Goal: Task Accomplishment & Management: Manage account settings

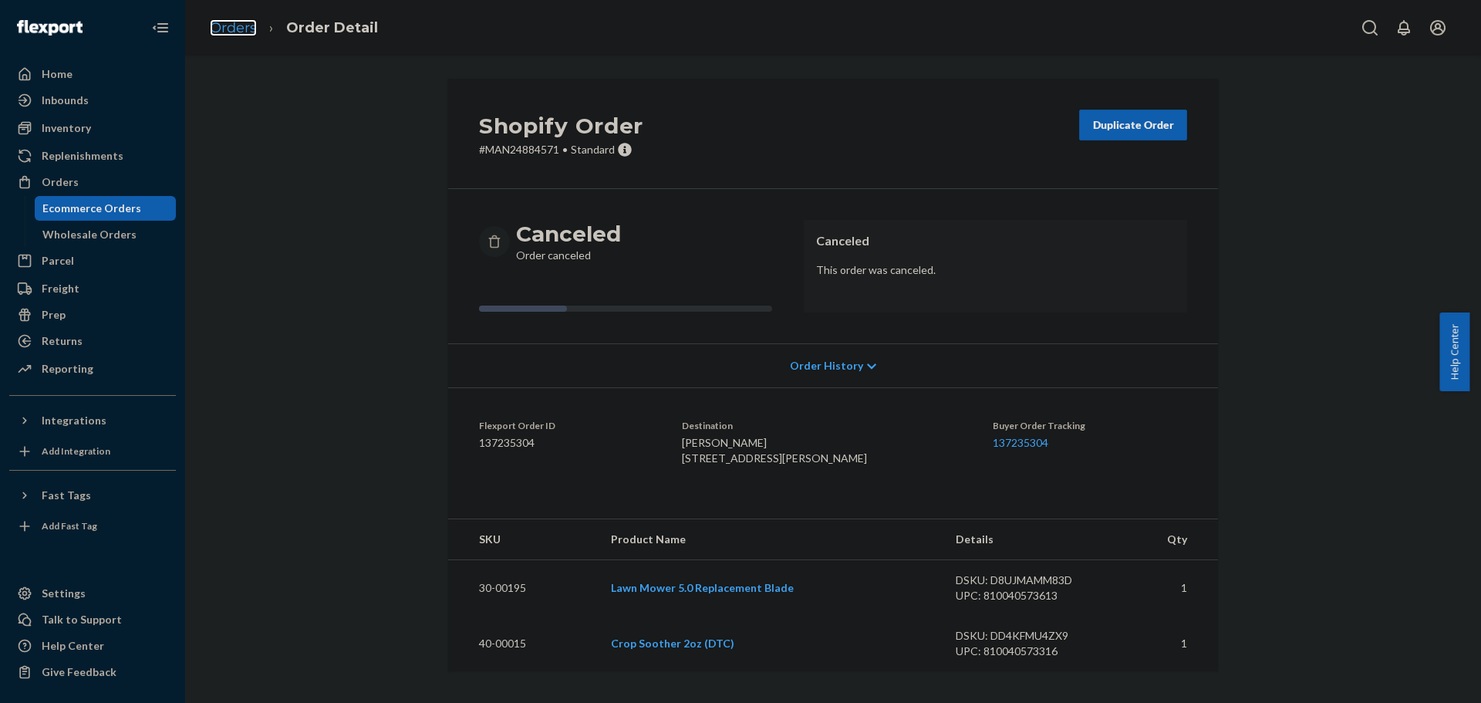
click at [241, 22] on link "Orders" at bounding box center [233, 27] width 47 height 17
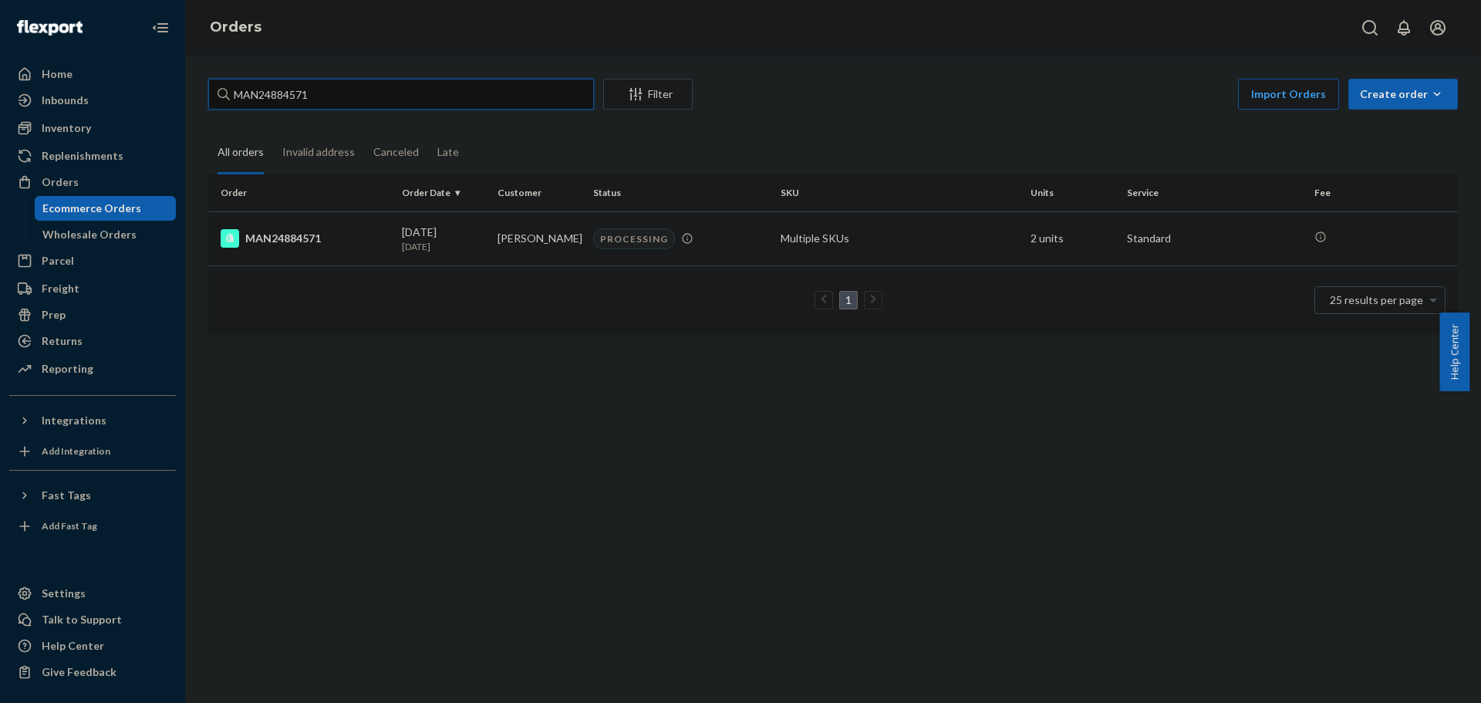
click at [400, 107] on input "MAN24884571" at bounding box center [401, 94] width 386 height 31
paste input "720"
type input "MAN24887201"
click at [667, 96] on div "Filter" at bounding box center [648, 93] width 88 height 15
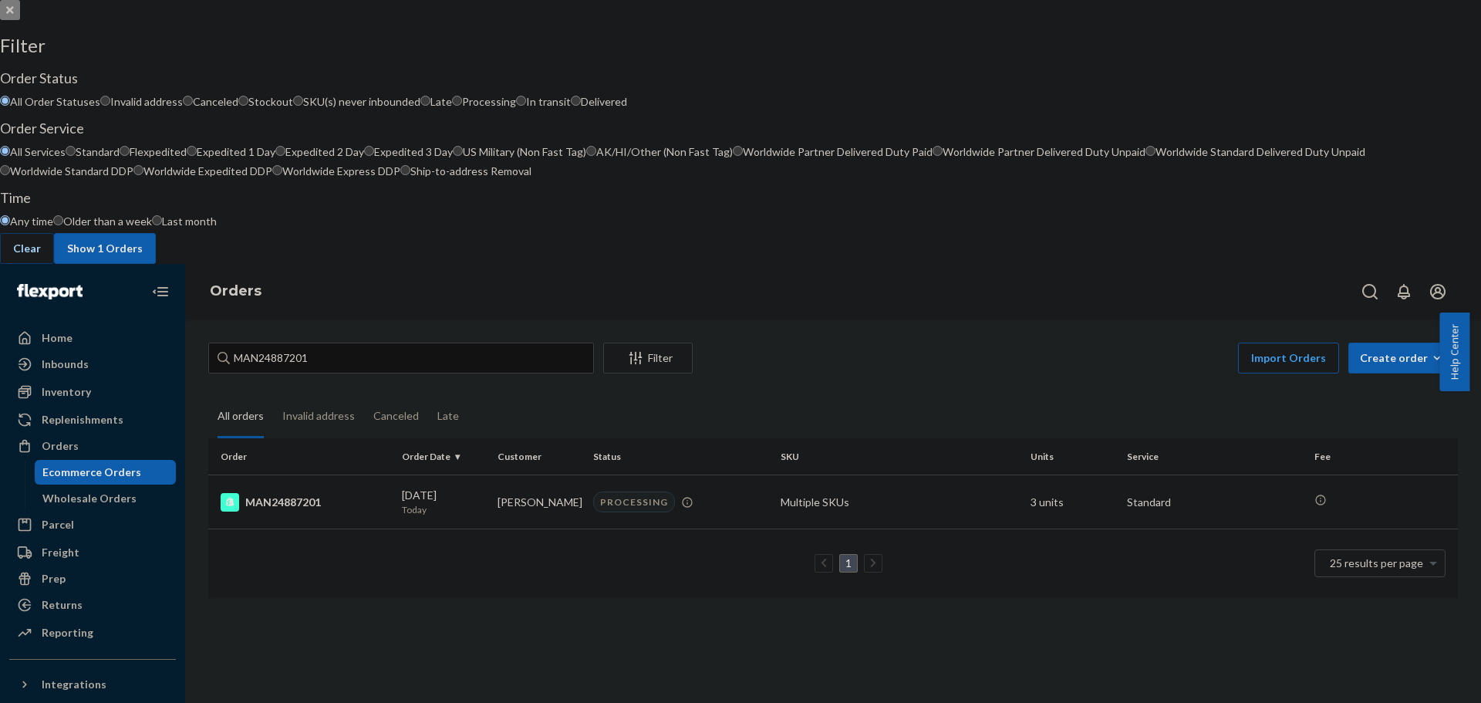
click at [467, 0] on div at bounding box center [740, 0] width 1481 height 0
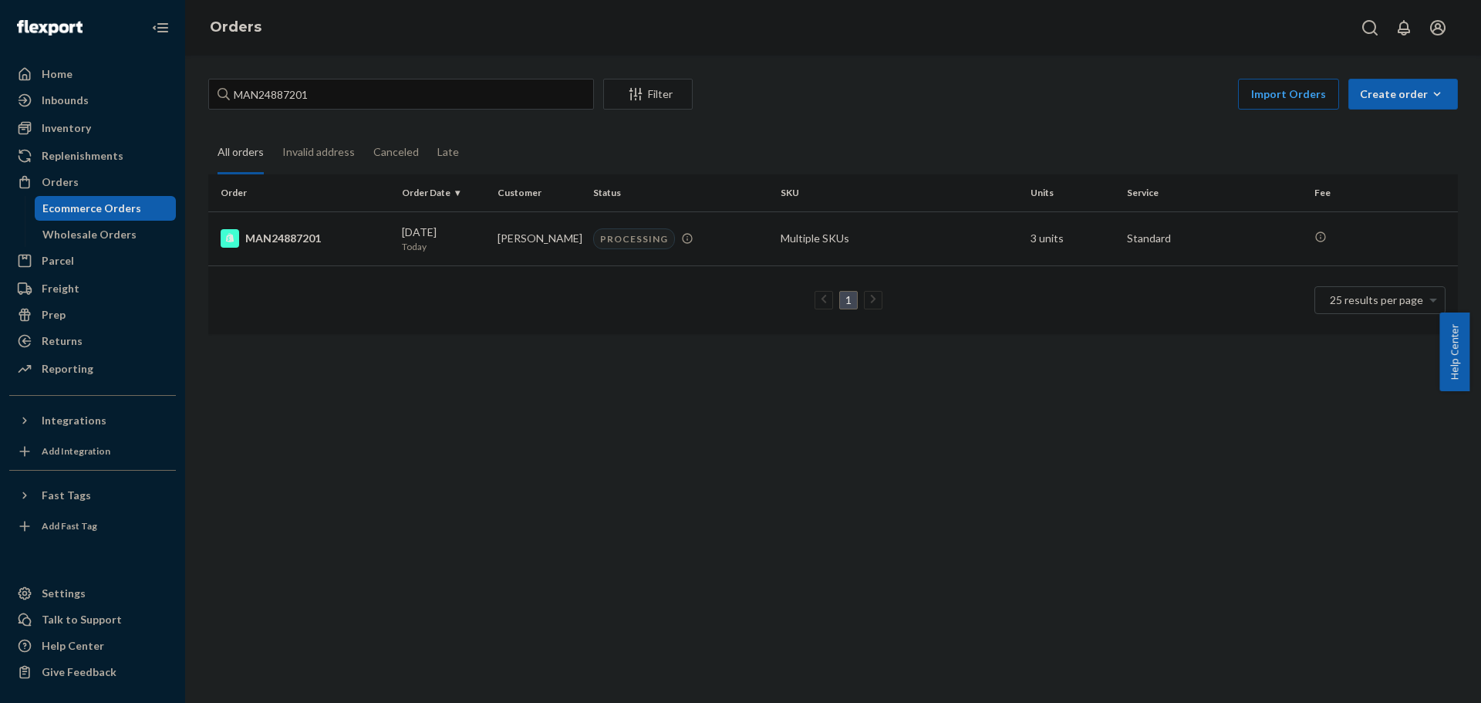
click at [484, 515] on div "MAN24887201 Filter Import Orders Create order Ecommerce order Removal order All…" at bounding box center [833, 379] width 1296 height 647
click at [282, 238] on div "MAN24887201" at bounding box center [305, 238] width 169 height 19
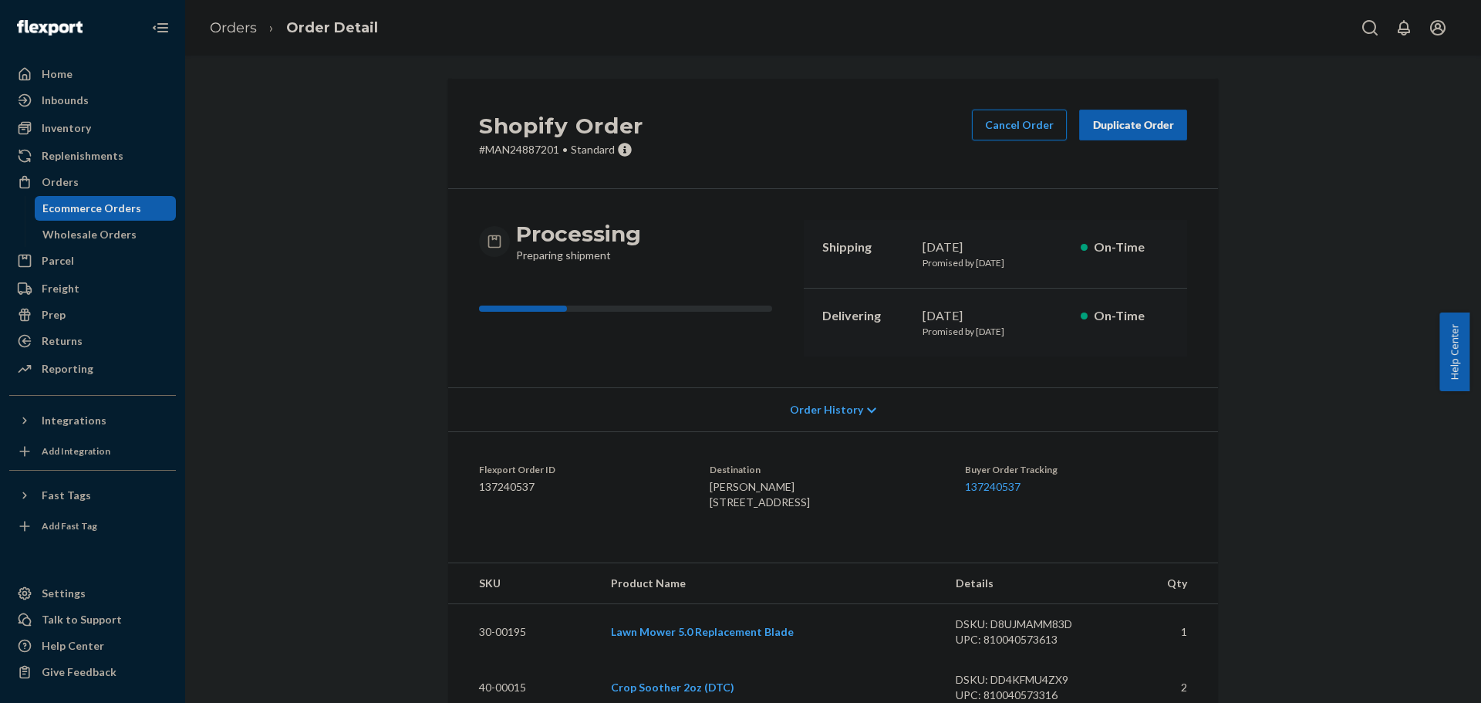
click at [1007, 129] on button "Cancel Order" at bounding box center [1019, 125] width 95 height 31
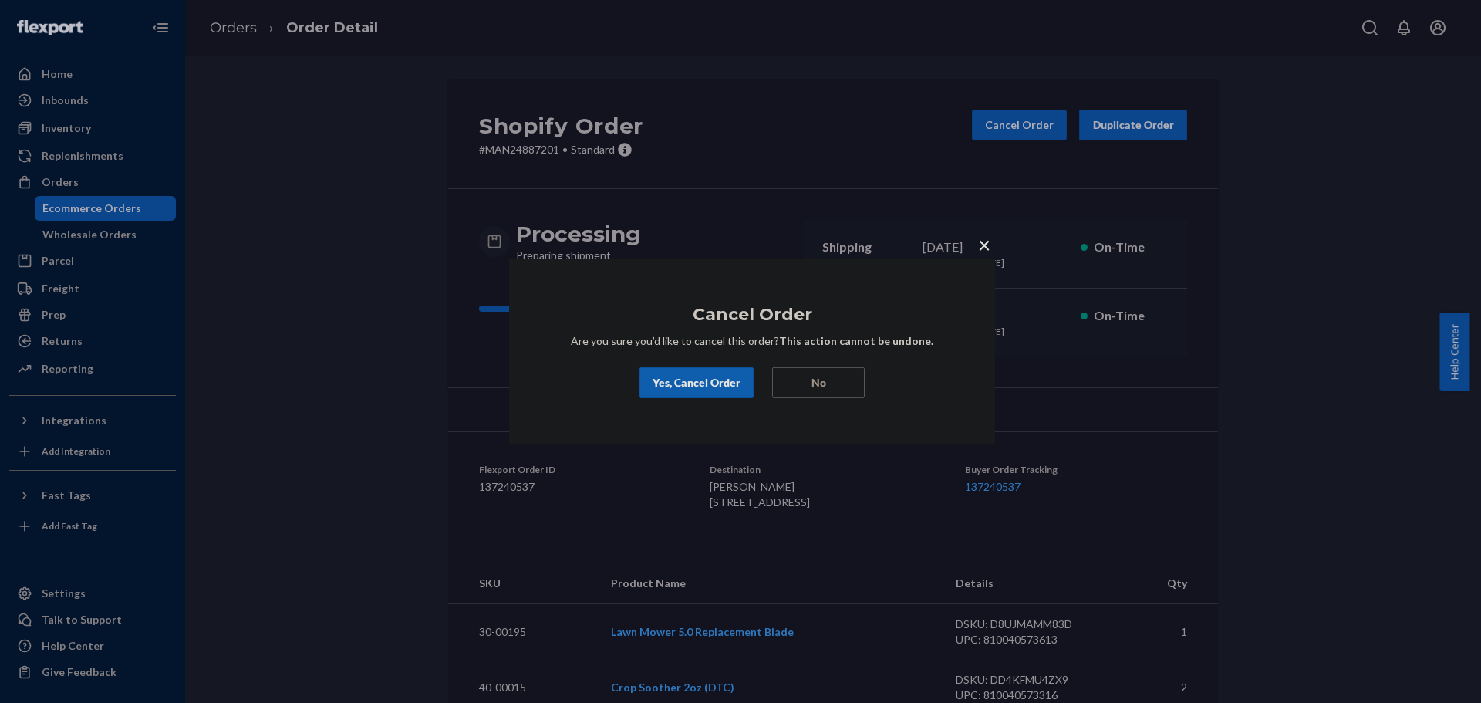
click at [700, 380] on div "Yes, Cancel Order" at bounding box center [697, 382] width 88 height 15
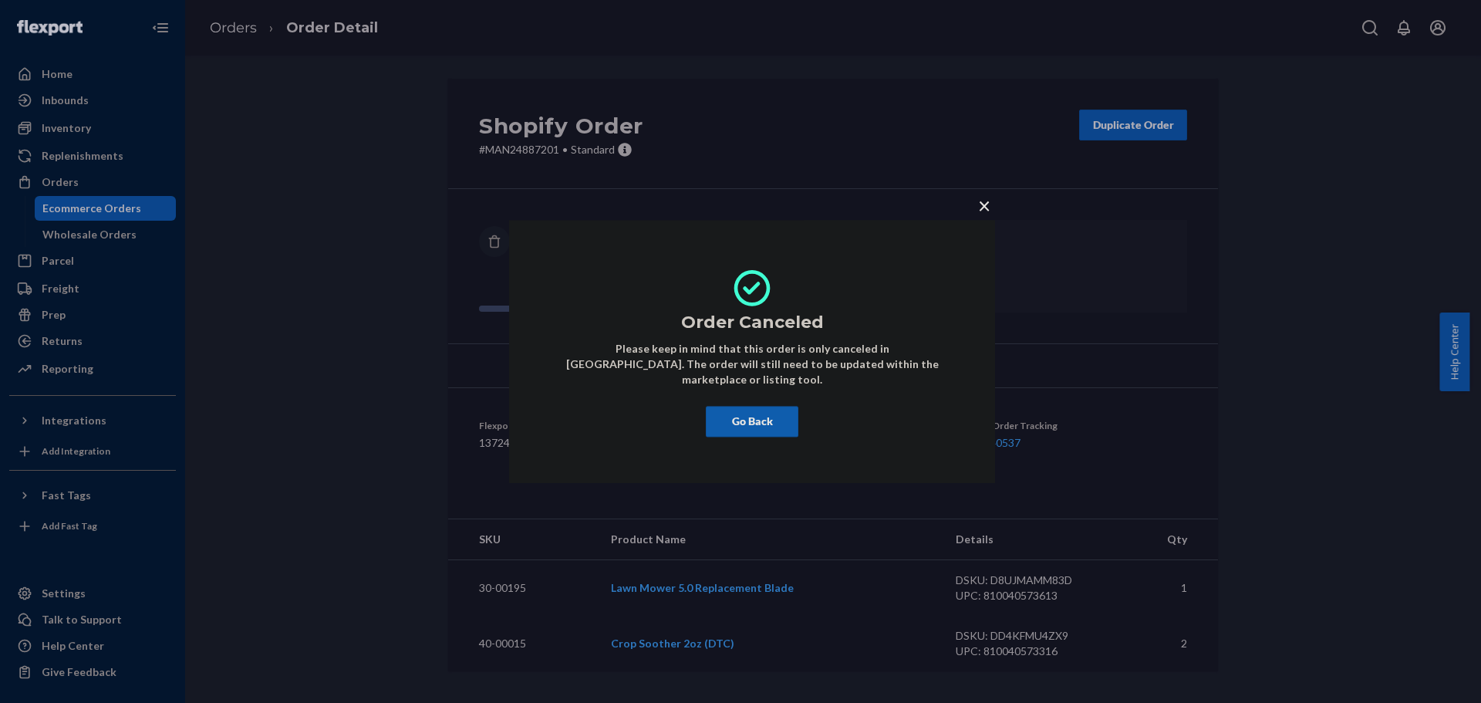
click at [987, 216] on span "×" at bounding box center [984, 205] width 12 height 26
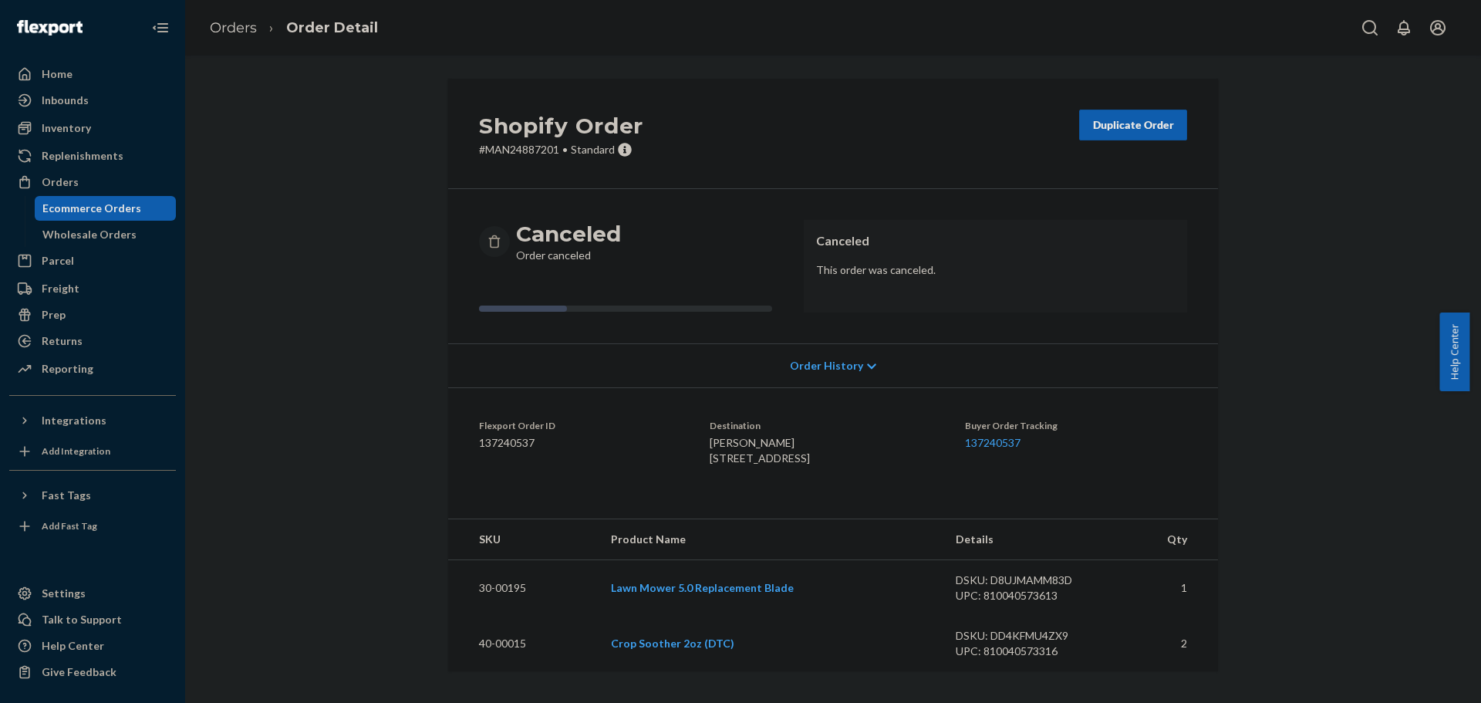
click at [242, 11] on ol "Orders Order Detail" at bounding box center [293, 28] width 193 height 46
click at [242, 29] on link "Orders" at bounding box center [233, 27] width 47 height 17
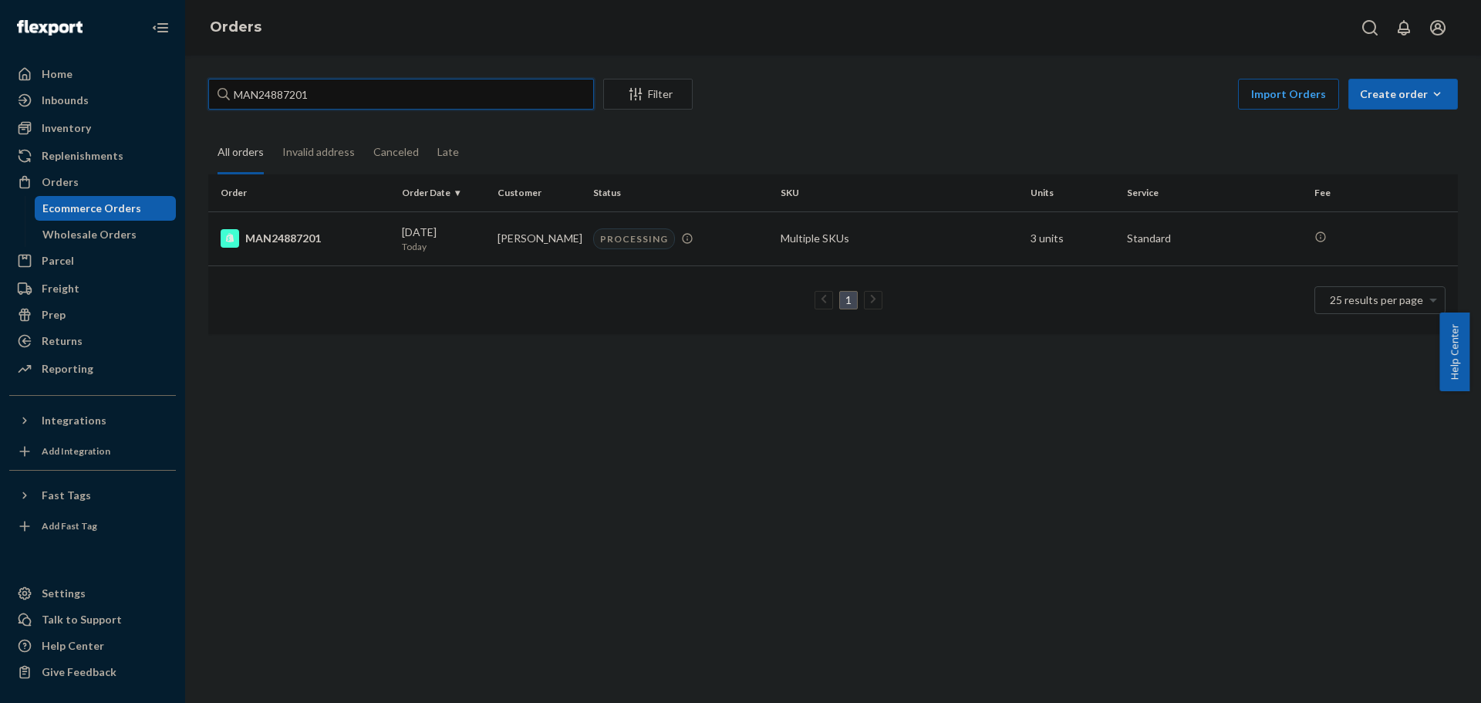
click at [415, 104] on input "MAN24887201" at bounding box center [401, 94] width 386 height 31
paste input "680"
type input "MAN24887680"
click at [291, 238] on div "MAN24887680" at bounding box center [305, 238] width 169 height 19
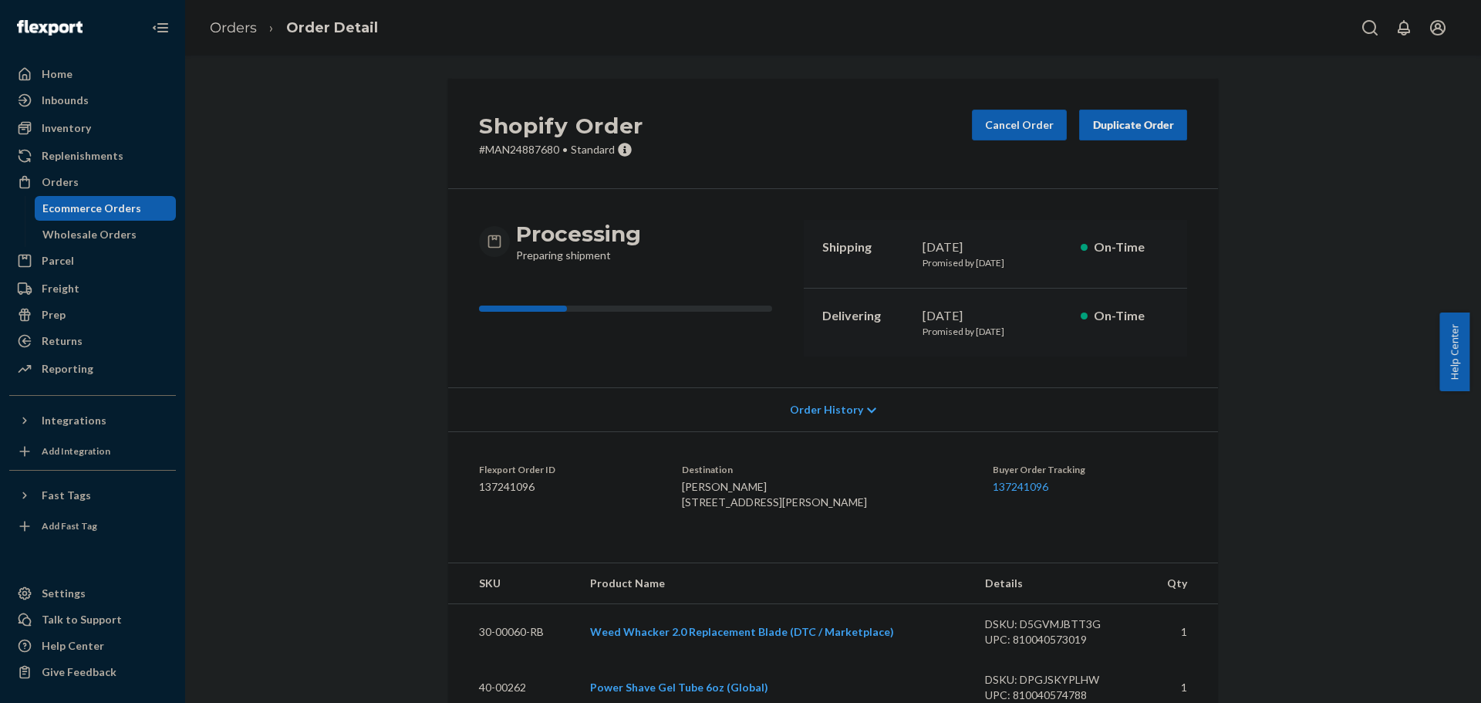
click at [411, 365] on div "Shopify Order # MAN24887680 • Standard Cancel Order Duplicate Order Processing …" at bounding box center [833, 638] width 1273 height 1118
click at [1000, 123] on button "Cancel Order" at bounding box center [1019, 125] width 95 height 31
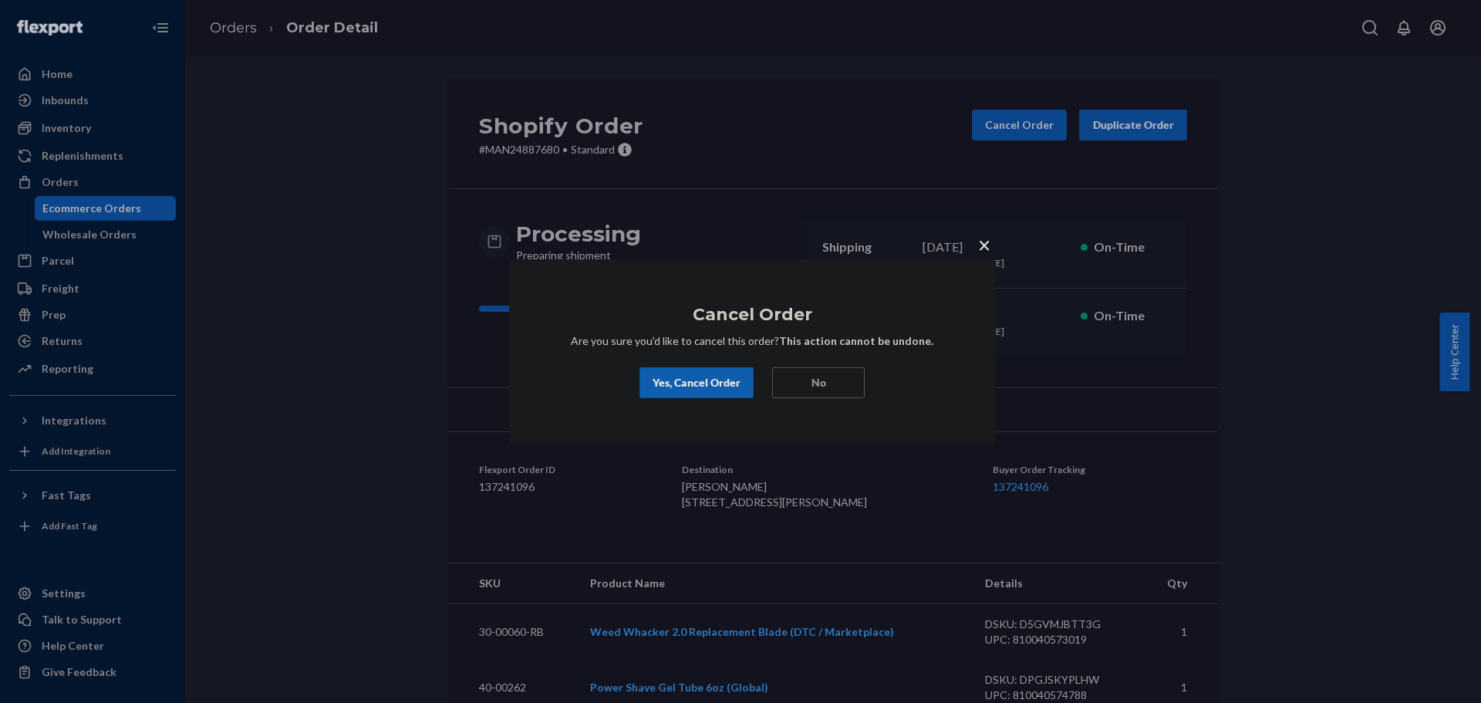
click at [707, 388] on div "Yes, Cancel Order" at bounding box center [697, 382] width 88 height 15
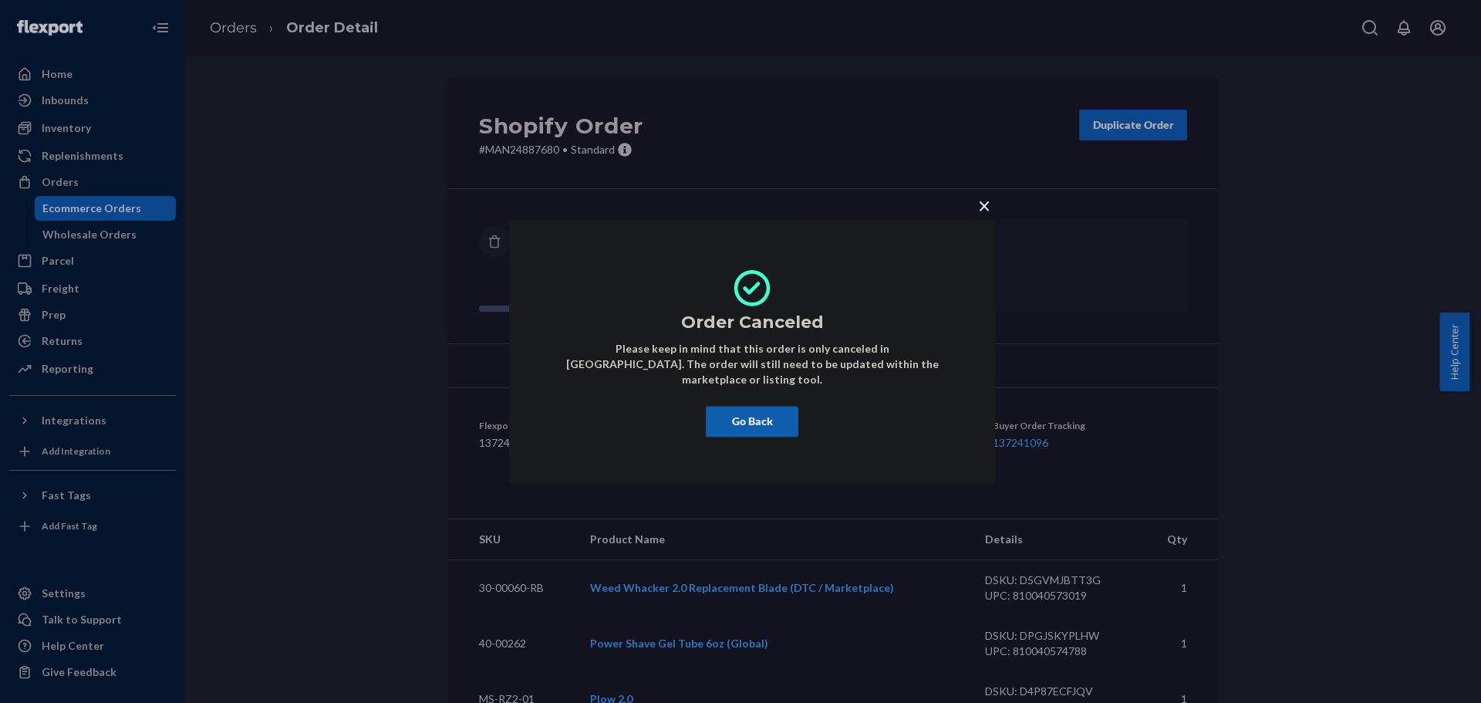
click at [992, 208] on button "×" at bounding box center [985, 202] width 22 height 27
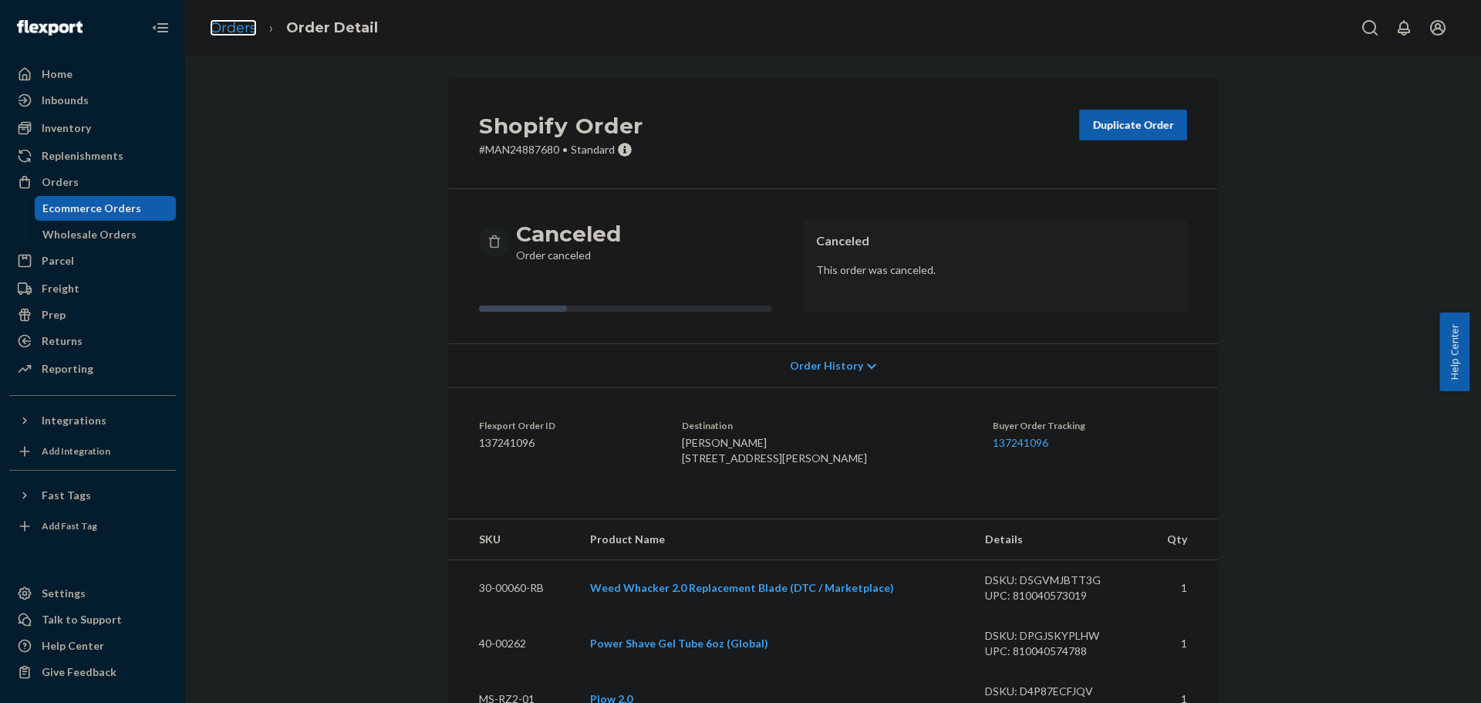
click at [245, 27] on link "Orders" at bounding box center [233, 27] width 47 height 17
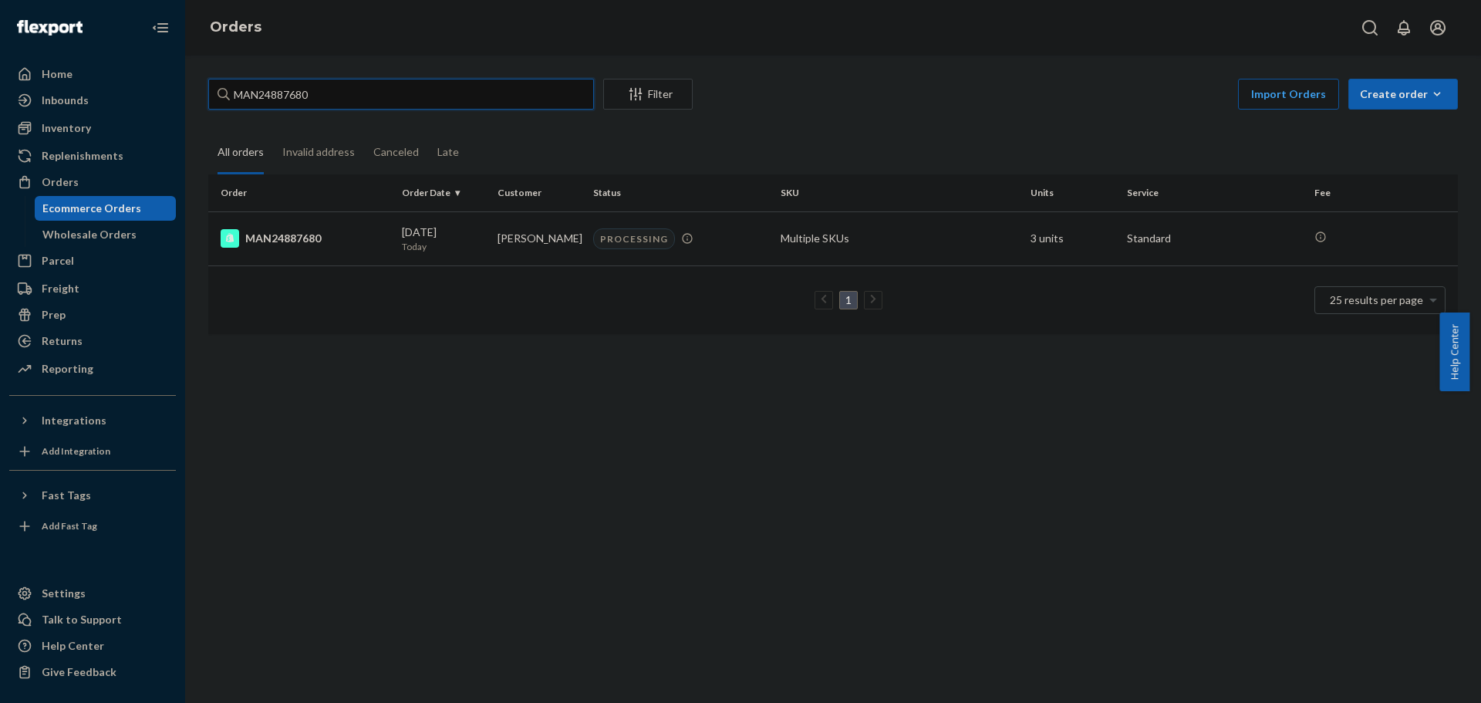
click at [481, 95] on input "MAN24887680" at bounding box center [401, 94] width 386 height 31
paste input "5147"
type input "MAN24885147"
click at [279, 235] on div "MAN24885147" at bounding box center [305, 238] width 169 height 19
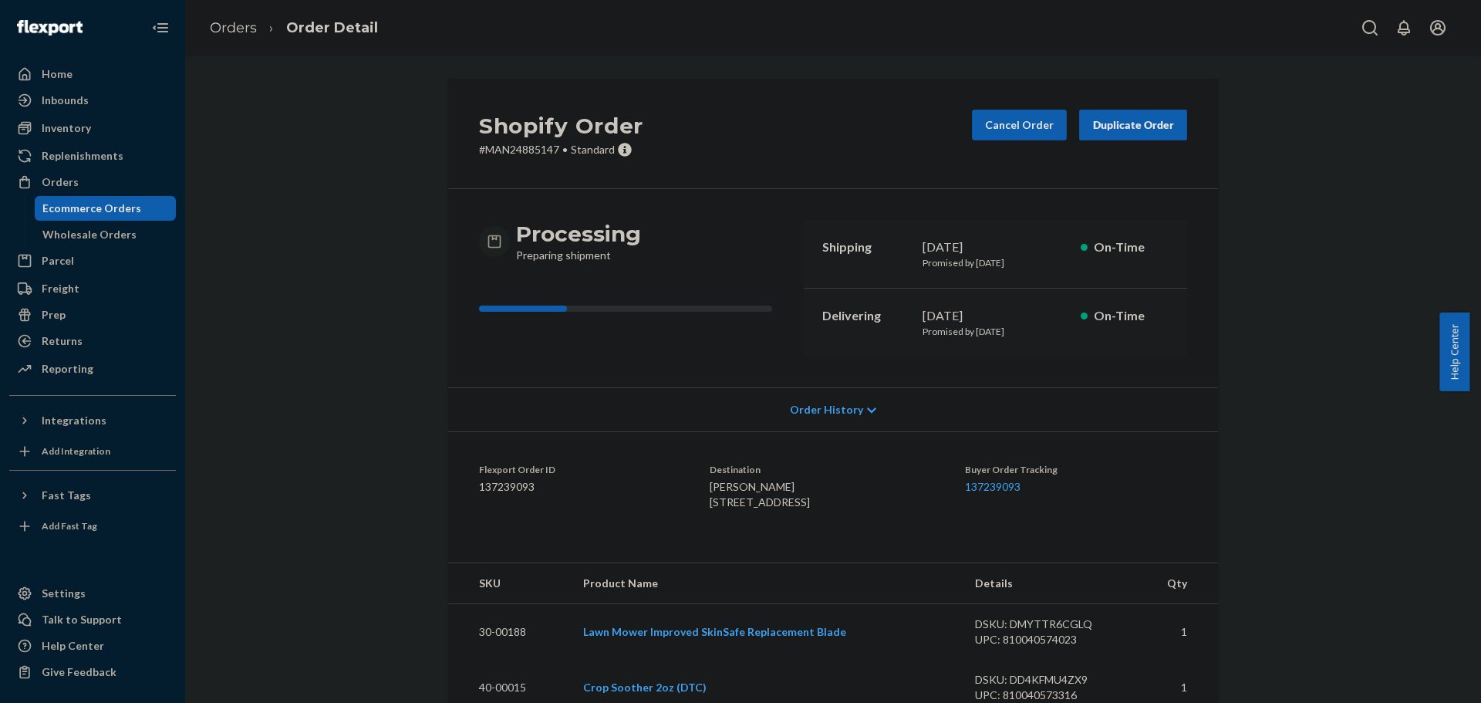
click at [405, 413] on div "Shopify Order # MAN24885147 • Standard Cancel Order Duplicate Order Processing …" at bounding box center [833, 582] width 1273 height 1007
click at [412, 383] on div "Shopify Order # MAN24885147 • Standard Cancel Order Duplicate Order Processing …" at bounding box center [833, 582] width 1273 height 1007
click at [533, 147] on p "# MAN24885147 • Standard" at bounding box center [561, 149] width 164 height 15
click at [539, 121] on h2 "Shopify Order" at bounding box center [561, 126] width 164 height 32
click at [513, 143] on p "# MAN24885147 • Standard" at bounding box center [561, 149] width 164 height 15
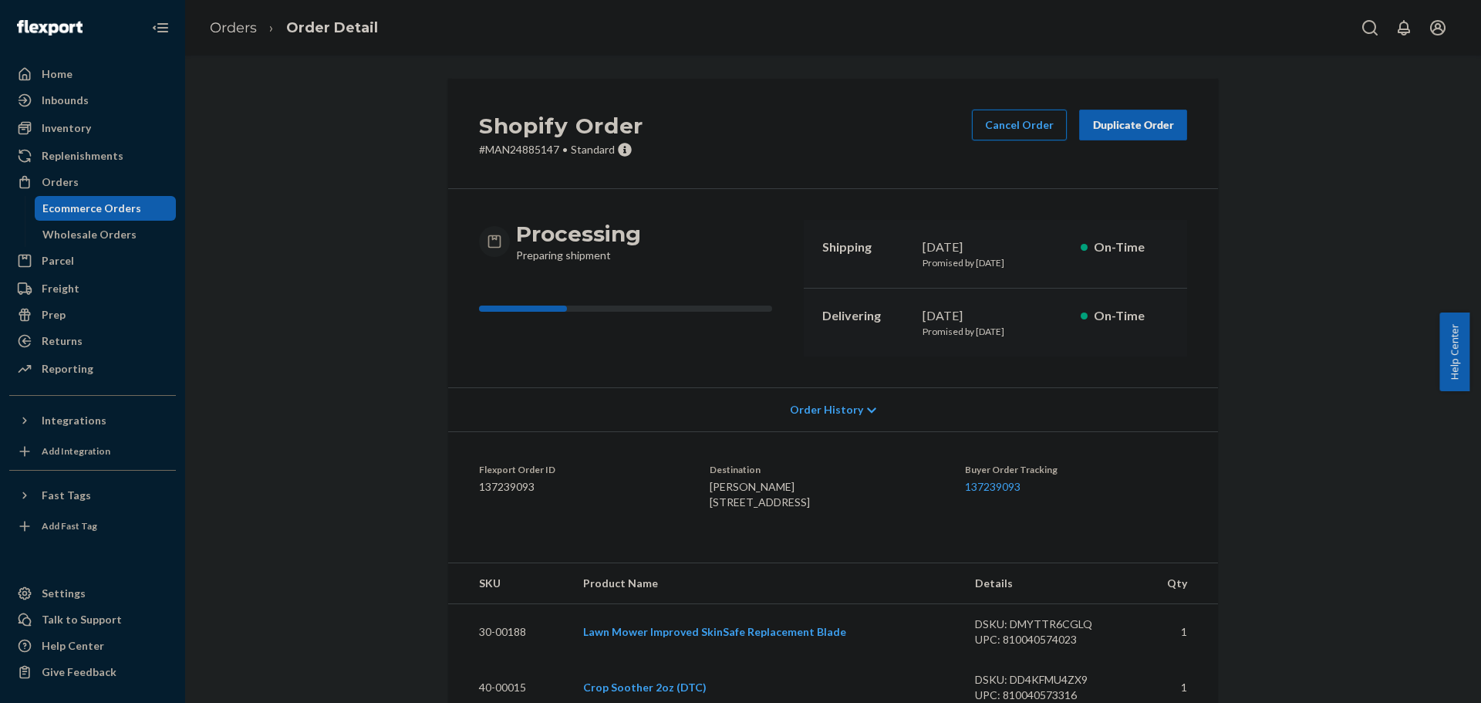
click at [1002, 128] on button "Cancel Order" at bounding box center [1019, 125] width 95 height 31
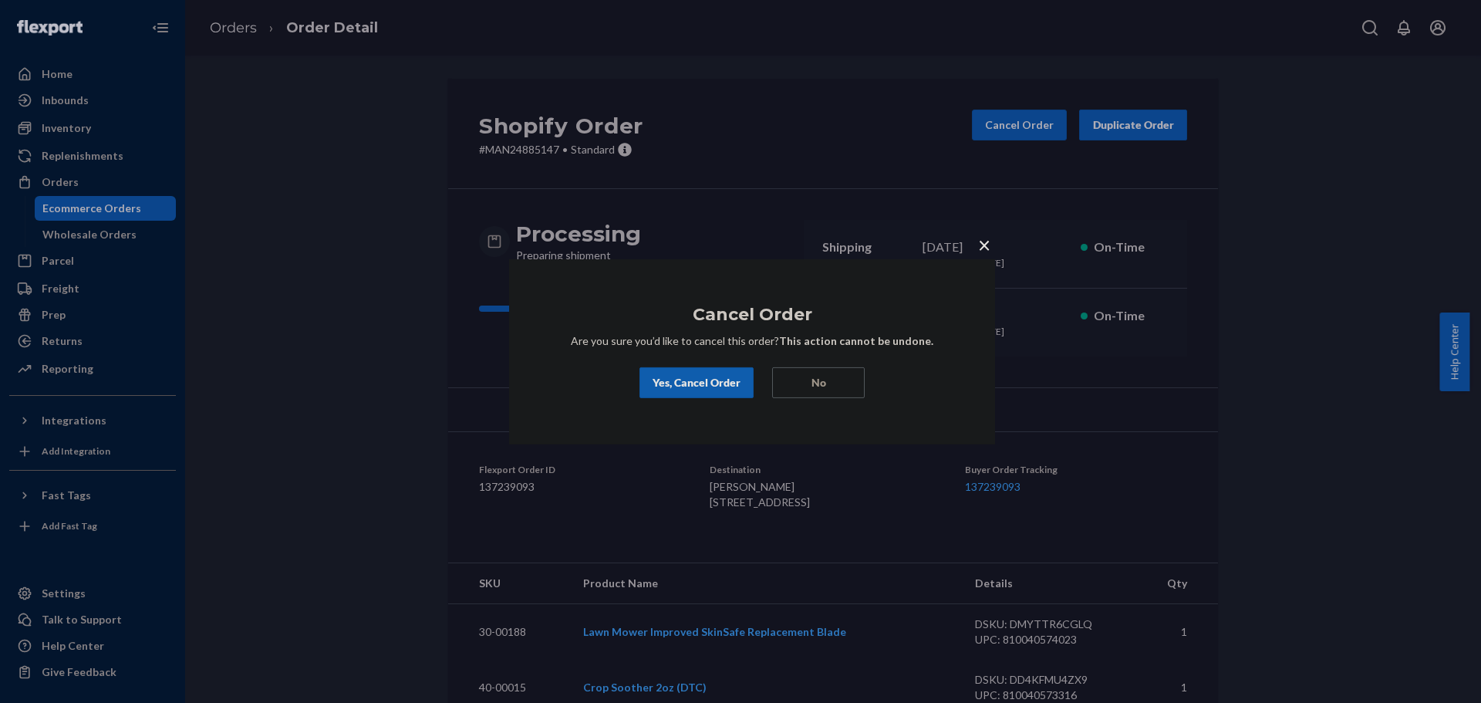
click at [690, 381] on div "Yes, Cancel Order" at bounding box center [697, 382] width 88 height 15
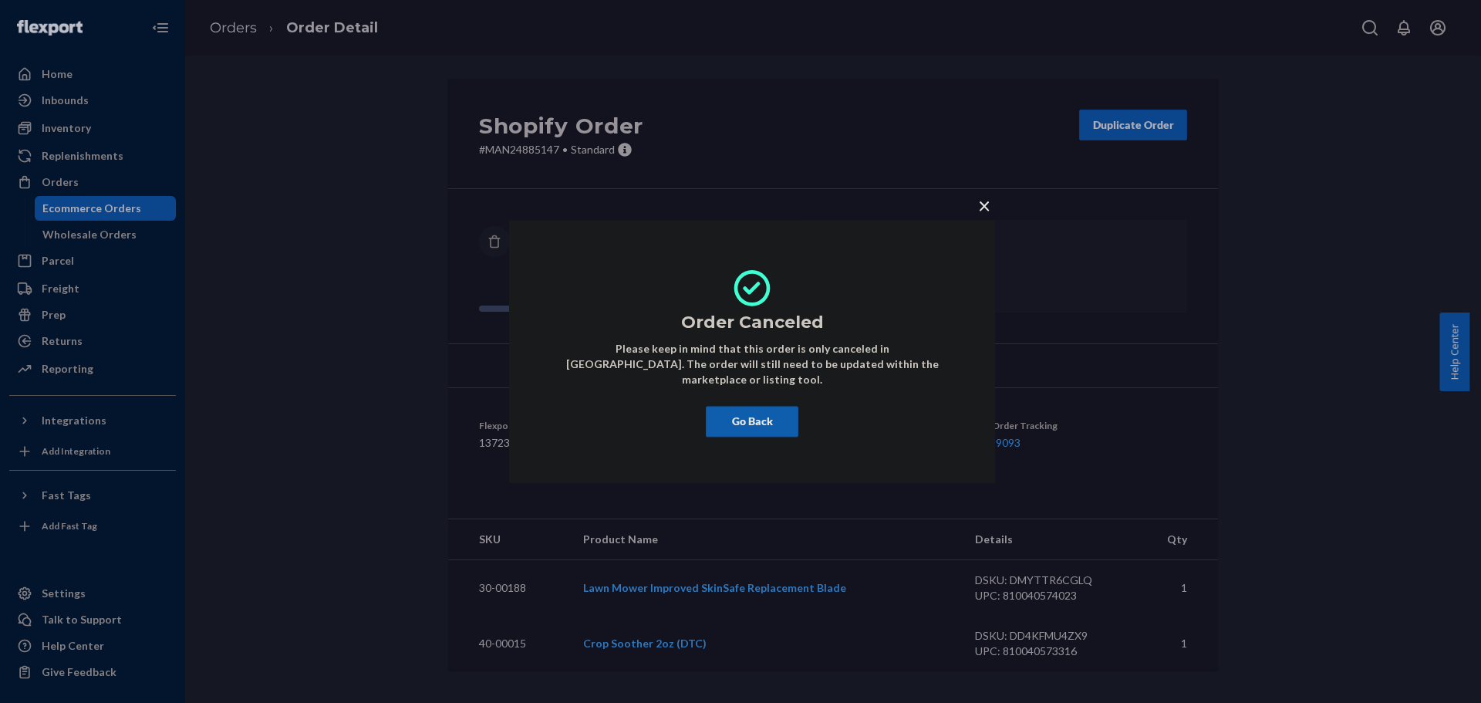
click at [978, 218] on span "×" at bounding box center [984, 205] width 12 height 26
